Goal: Task Accomplishment & Management: Use online tool/utility

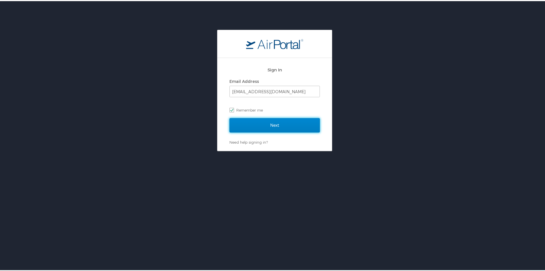
click at [232, 129] on input "Next" at bounding box center [275, 124] width 90 height 14
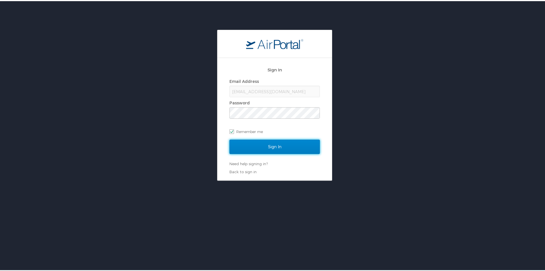
click at [261, 140] on input "Sign In" at bounding box center [275, 145] width 90 height 14
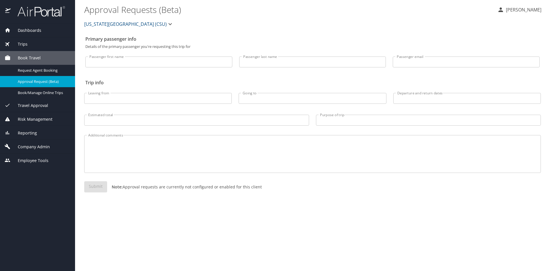
click at [45, 47] on div "Trips" at bounding box center [38, 44] width 66 height 6
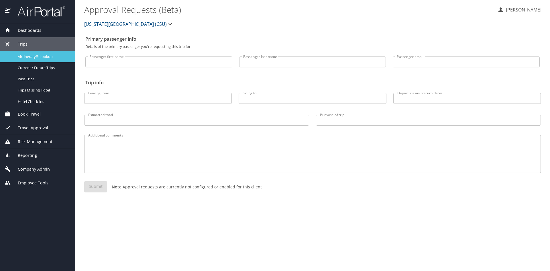
click at [43, 60] on link "Airtinerary® Lookup" at bounding box center [37, 56] width 75 height 11
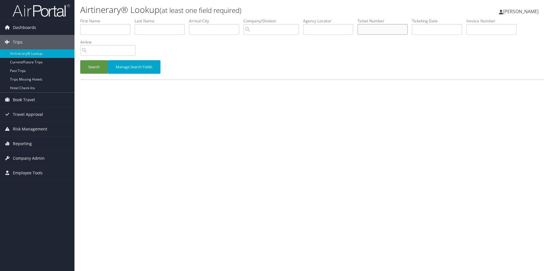
click at [384, 24] on input "text" at bounding box center [382, 29] width 50 height 11
click at [87, 64] on button "Search" at bounding box center [93, 66] width 27 height 13
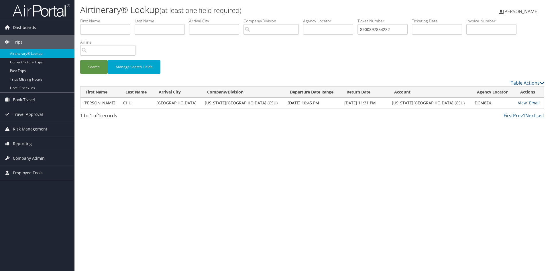
click at [518, 105] on link "View" at bounding box center [522, 102] width 9 height 5
drag, startPoint x: 408, startPoint y: 31, endPoint x: 384, endPoint y: 31, distance: 24.6
click at [384, 31] on input "8900897854282" at bounding box center [382, 29] width 50 height 11
click at [94, 67] on button "Search" at bounding box center [93, 66] width 27 height 13
click at [519, 104] on link "View" at bounding box center [521, 102] width 9 height 5
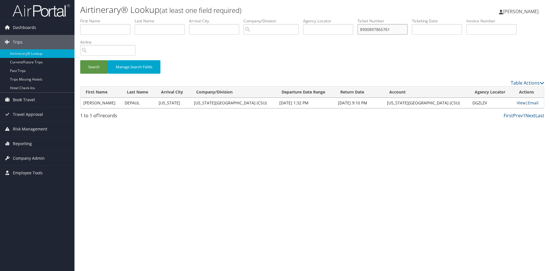
drag, startPoint x: 404, startPoint y: 29, endPoint x: 383, endPoint y: 30, distance: 20.9
click at [383, 30] on input "8900897865761" at bounding box center [382, 29] width 50 height 11
type input "8900897876672"
click at [89, 65] on button "Search" at bounding box center [93, 66] width 27 height 13
click at [517, 104] on link "View" at bounding box center [521, 102] width 9 height 5
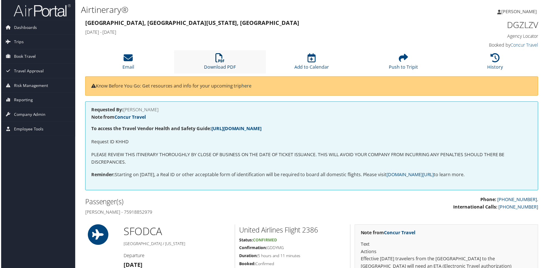
click at [218, 59] on icon at bounding box center [219, 58] width 9 height 9
click at [220, 64] on link "Download PDF" at bounding box center [220, 64] width 32 height 14
